Goal: Information Seeking & Learning: Check status

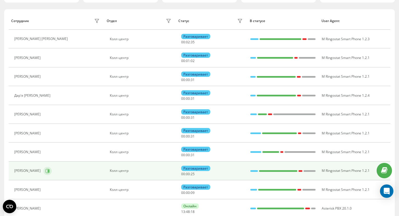
click at [45, 171] on icon at bounding box center [47, 171] width 4 height 4
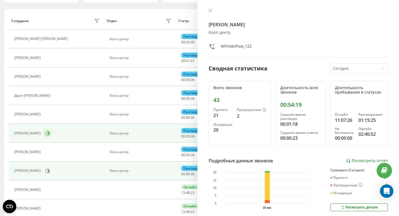
click at [52, 135] on button at bounding box center [47, 133] width 8 height 8
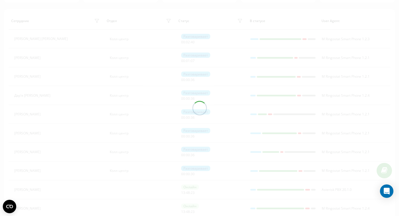
click at [73, 133] on div at bounding box center [199, 108] width 399 height 216
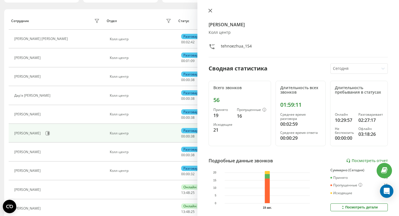
click at [211, 11] on icon at bounding box center [210, 11] width 4 height 4
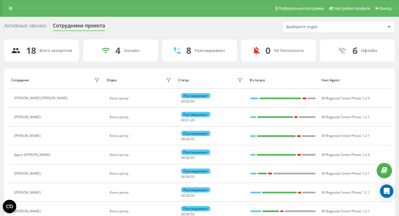
click at [27, 30] on div "Активные звонки" at bounding box center [25, 27] width 42 height 9
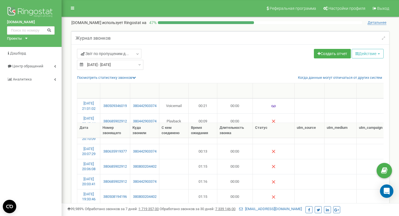
select select "50"
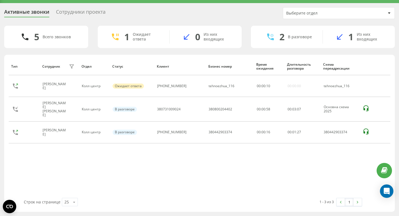
scroll to position [14, 0]
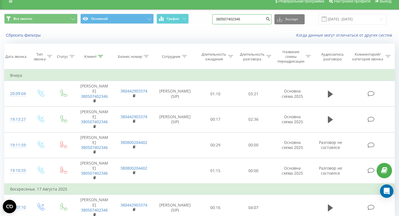
click at [262, 20] on input "380507402346" at bounding box center [241, 19] width 59 height 10
paste input "951308531"
type input "380951308531"
click at [270, 20] on icon "submit" at bounding box center [267, 18] width 5 height 3
